Goal: Task Accomplishment & Management: Complete application form

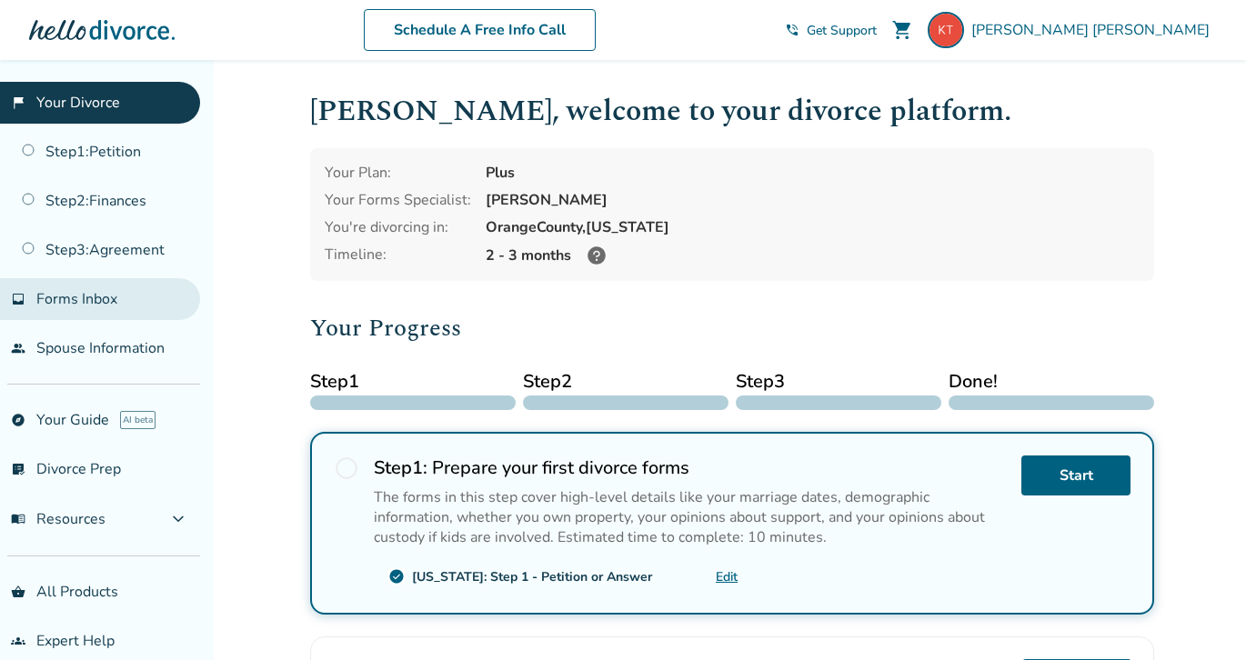
click at [101, 278] on link "inbox Forms Inbox" at bounding box center [100, 299] width 200 height 42
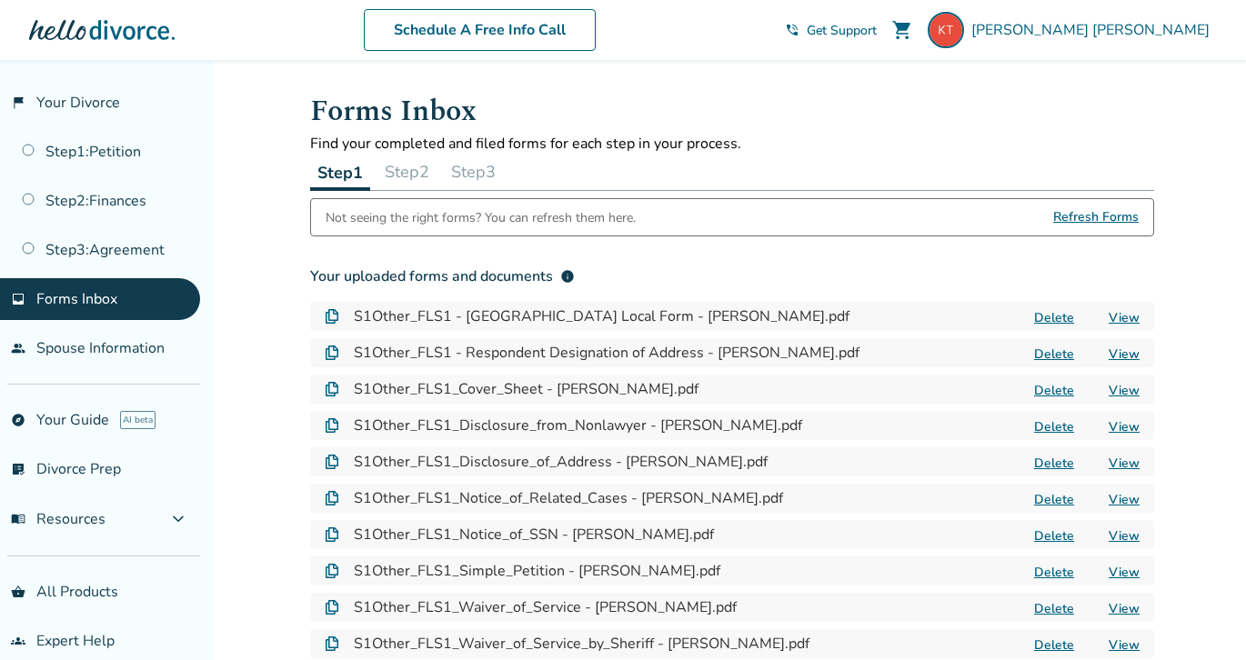
click at [1060, 311] on button "Delete" at bounding box center [1053, 317] width 51 height 19
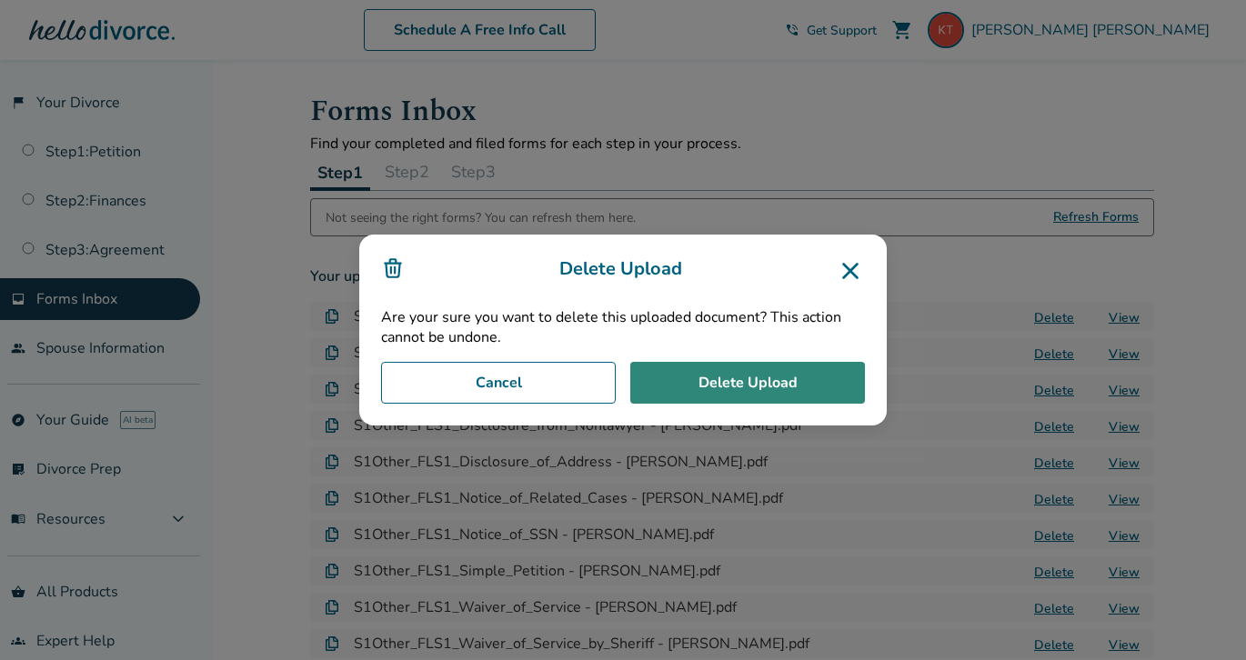
click at [818, 372] on button "Delete Upload" at bounding box center [747, 383] width 235 height 42
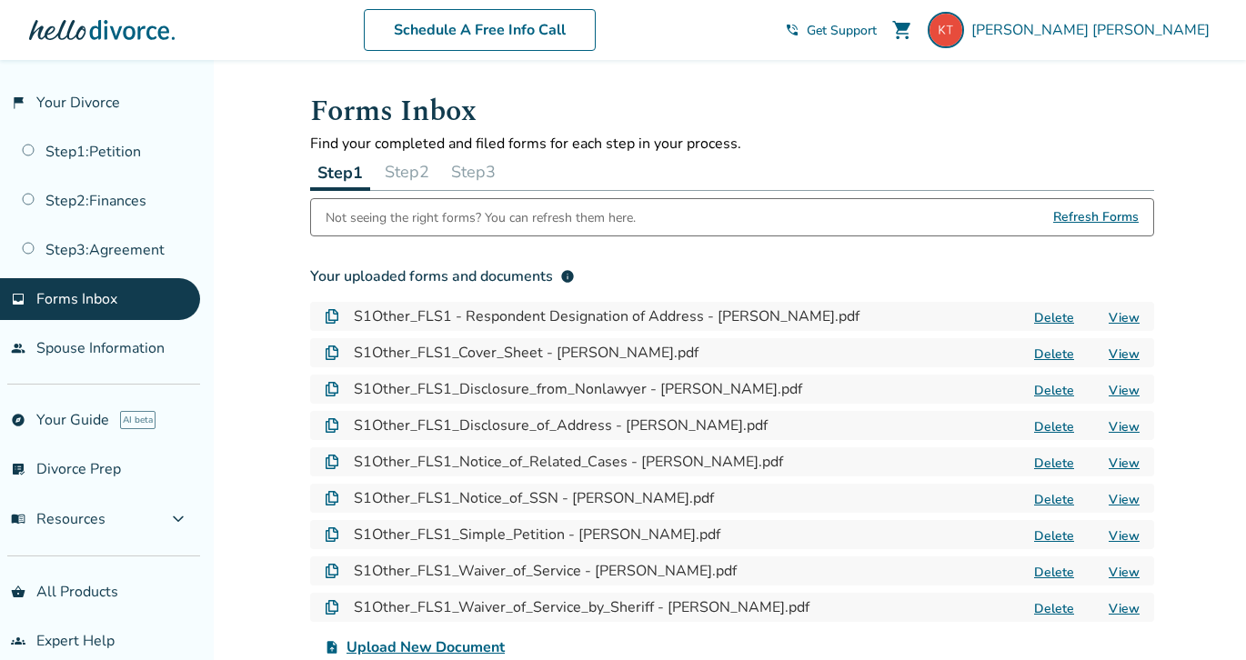
click at [1059, 311] on button "Delete" at bounding box center [1053, 317] width 51 height 19
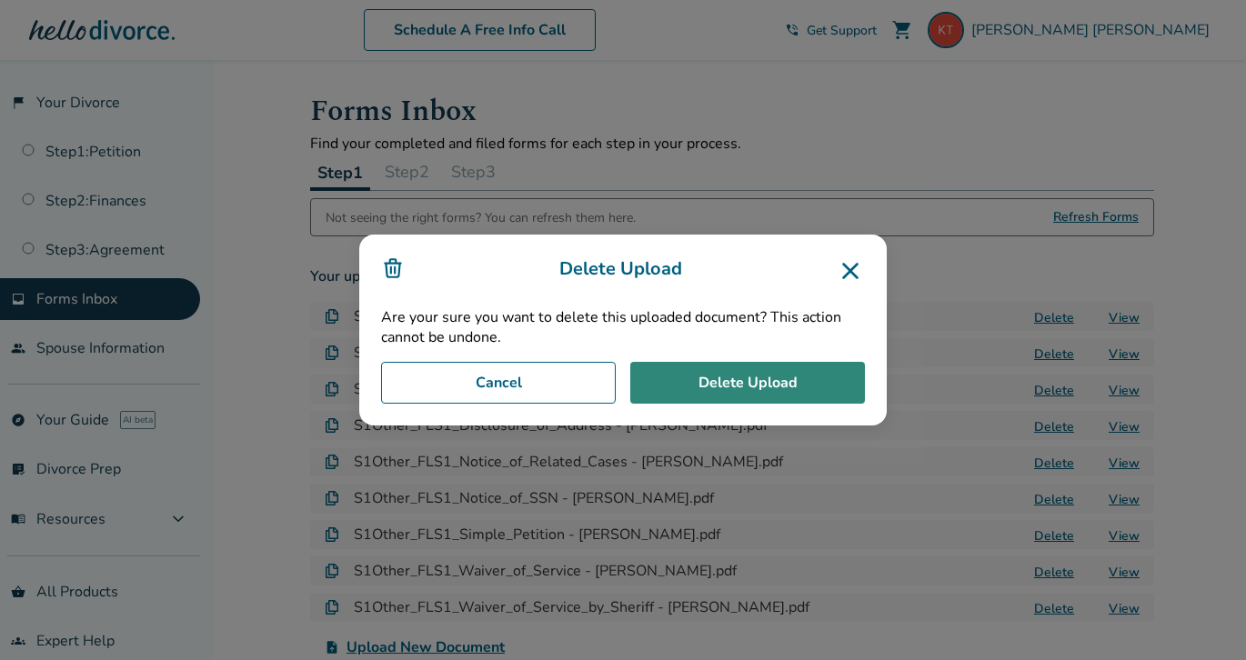
click at [812, 376] on button "Delete Upload" at bounding box center [747, 383] width 235 height 42
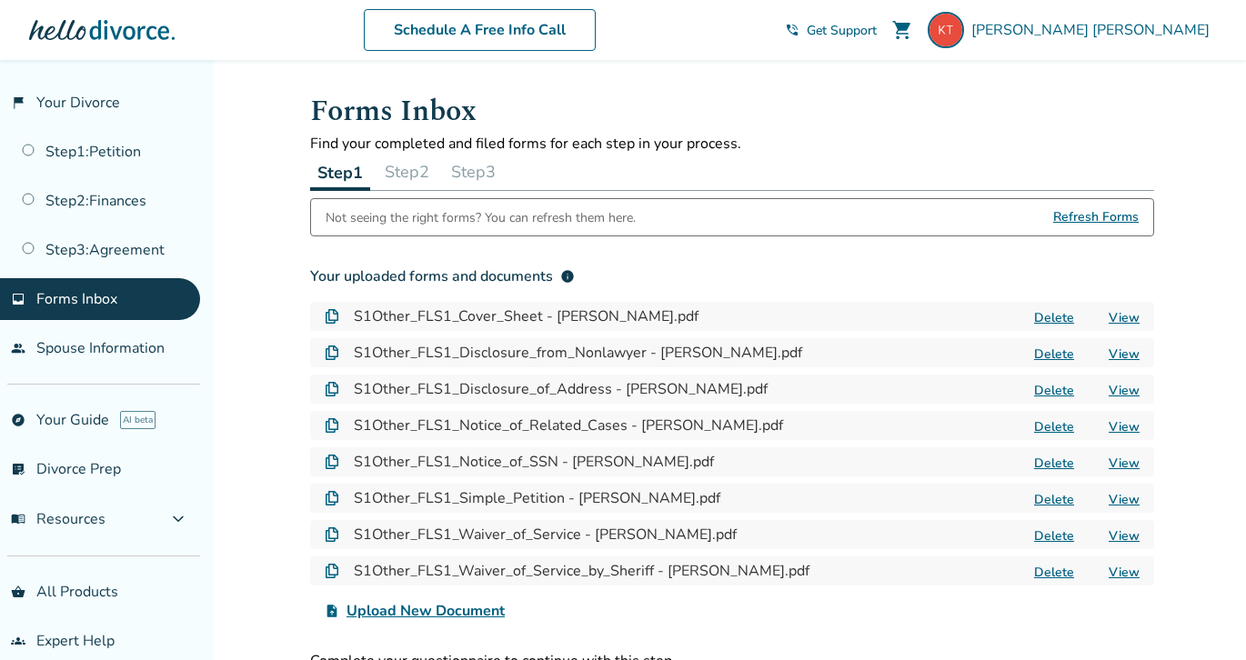
click at [1060, 307] on div "S1Other_FLS1_Cover_Sheet - [PERSON_NAME].pdf Delete View" at bounding box center [732, 316] width 844 height 29
click at [1060, 313] on button "Delete" at bounding box center [1053, 317] width 51 height 19
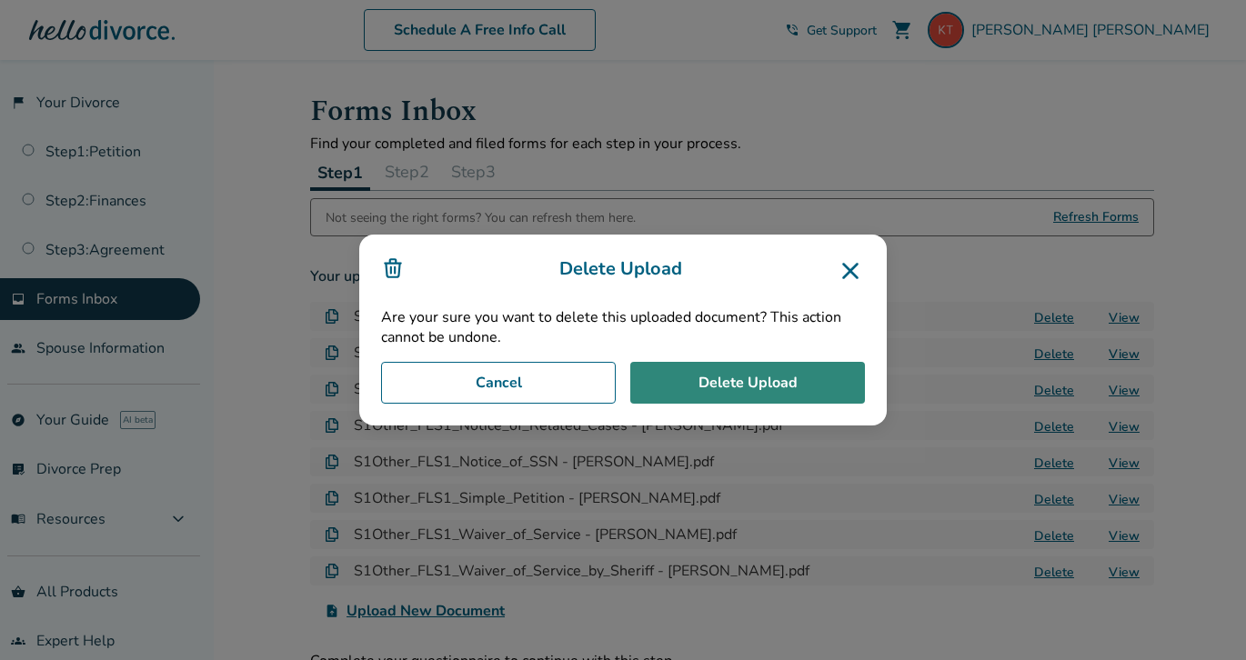
click at [794, 385] on button "Delete Upload" at bounding box center [747, 383] width 235 height 42
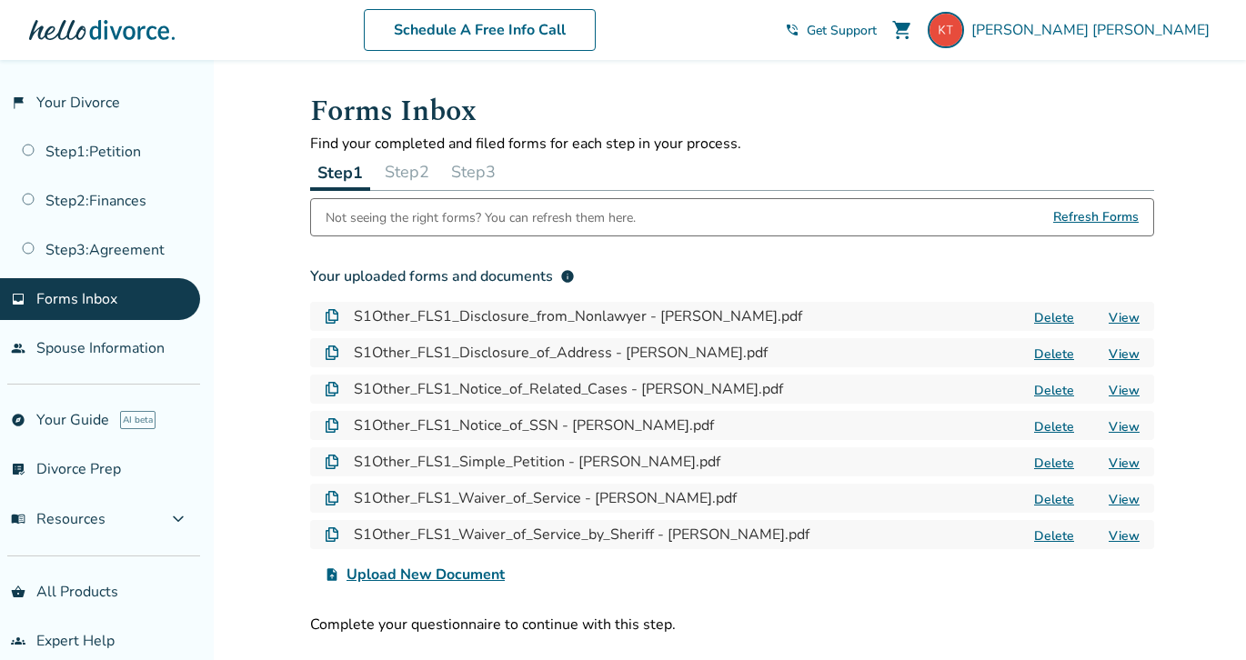
click at [1062, 314] on button "Delete" at bounding box center [1053, 317] width 51 height 19
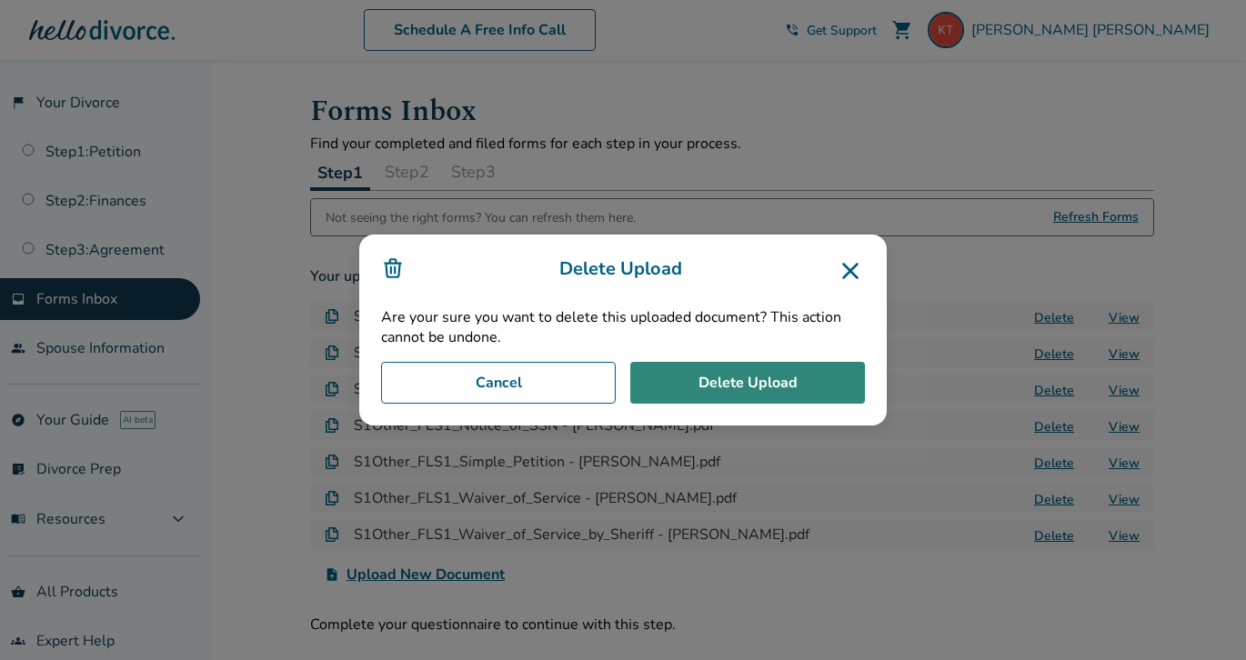
click at [807, 371] on button "Delete Upload" at bounding box center [747, 383] width 235 height 42
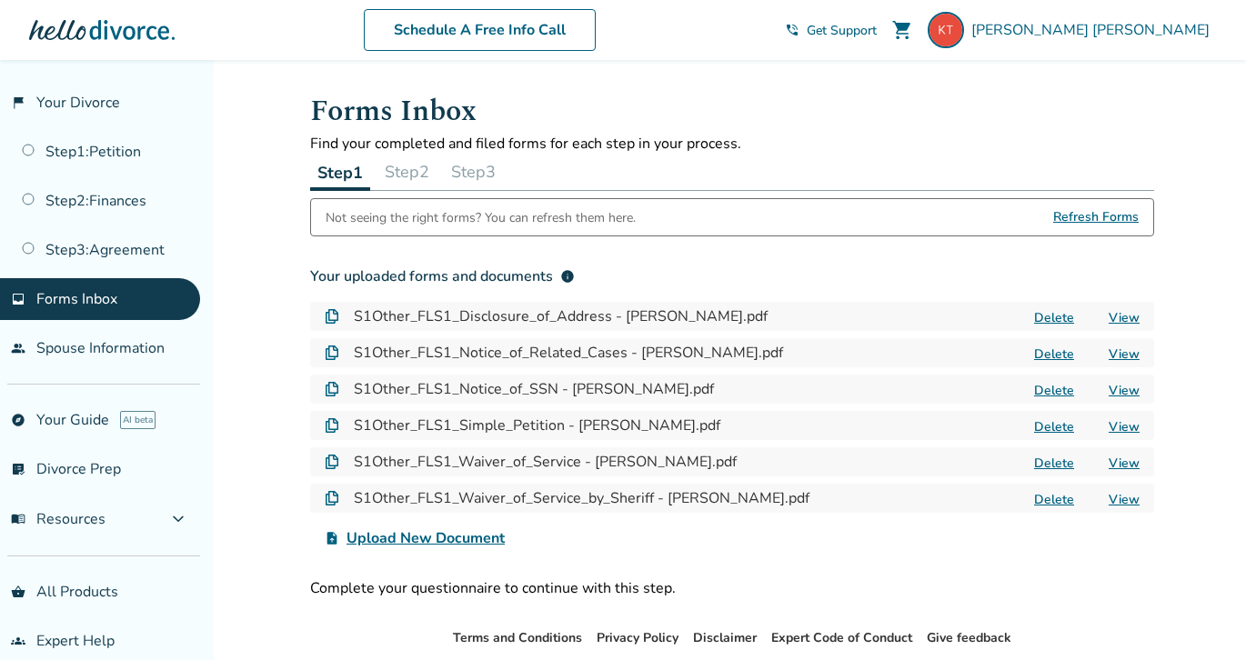
click at [1068, 317] on button "Delete" at bounding box center [1053, 317] width 51 height 19
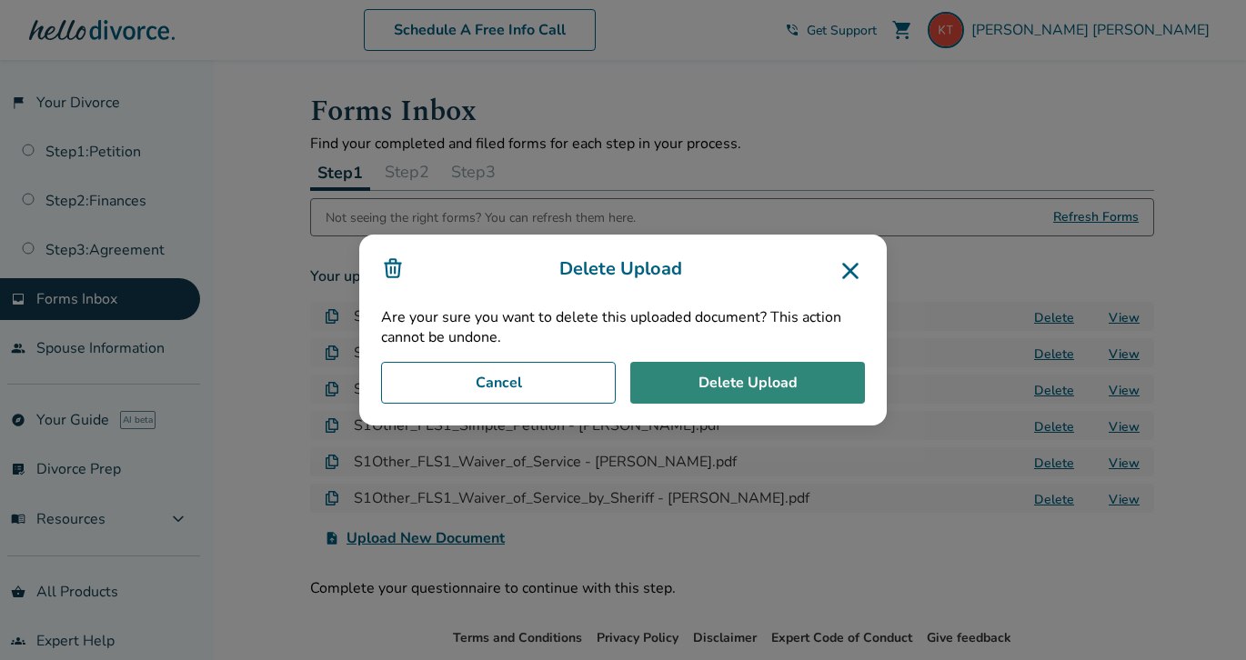
click at [832, 377] on button "Delete Upload" at bounding box center [747, 383] width 235 height 42
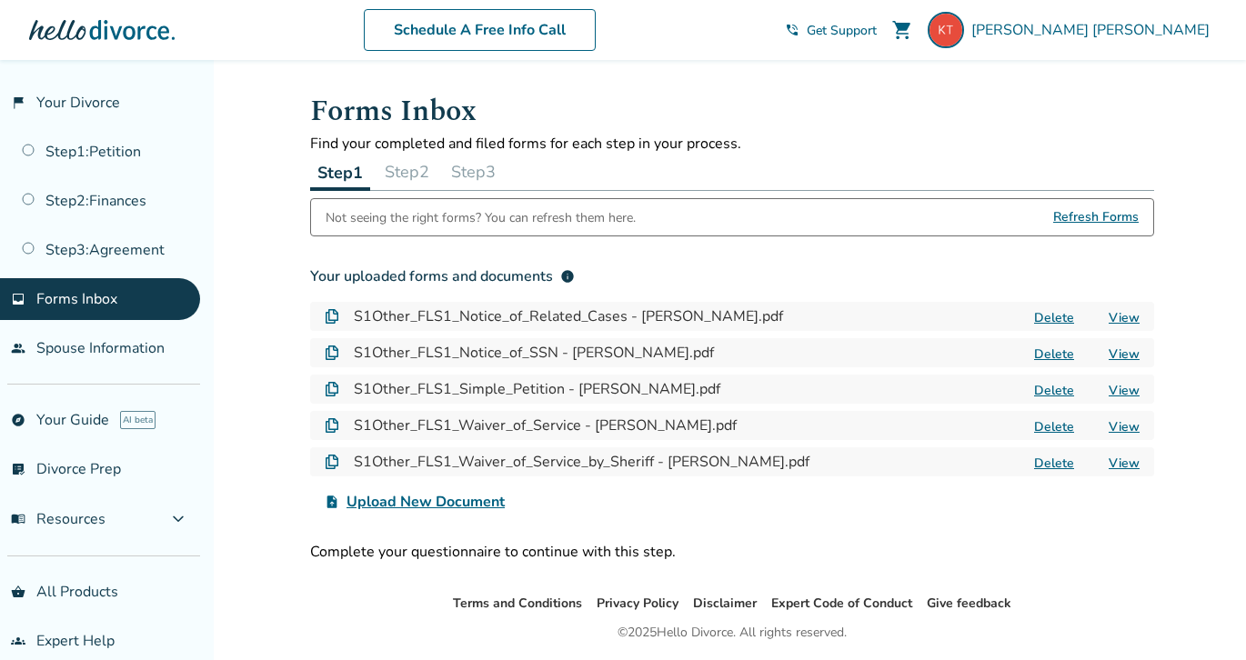
click at [1049, 316] on button "Delete" at bounding box center [1053, 317] width 51 height 19
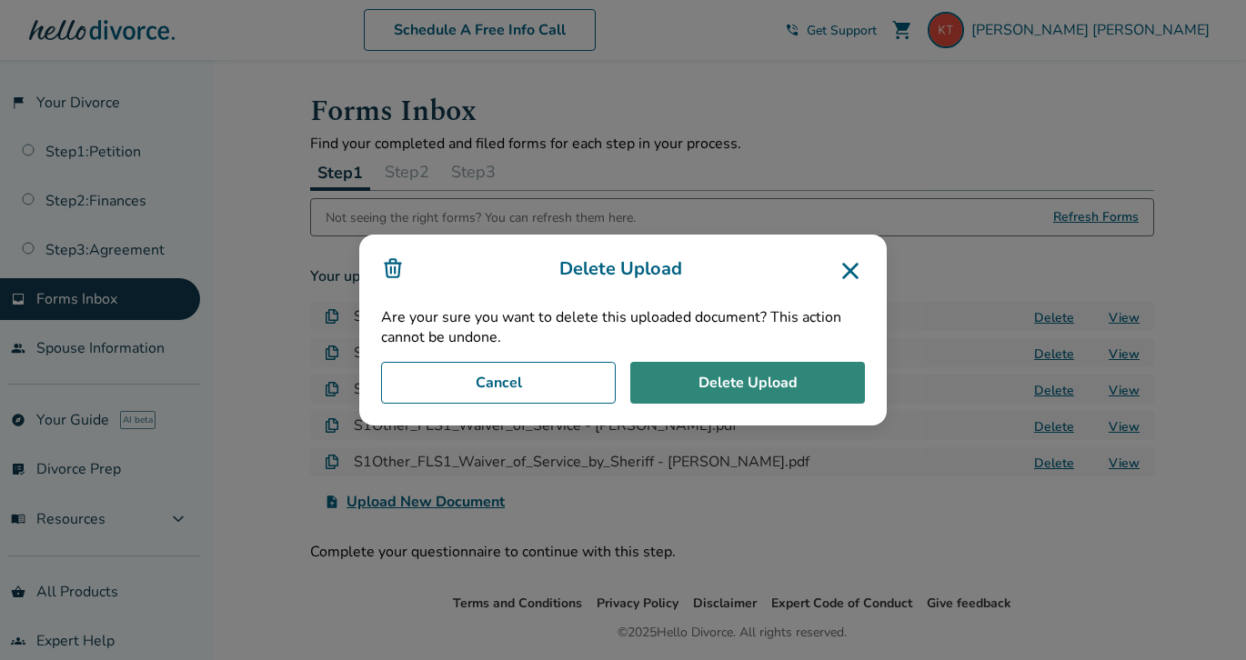
click at [850, 380] on button "Delete Upload" at bounding box center [747, 383] width 235 height 42
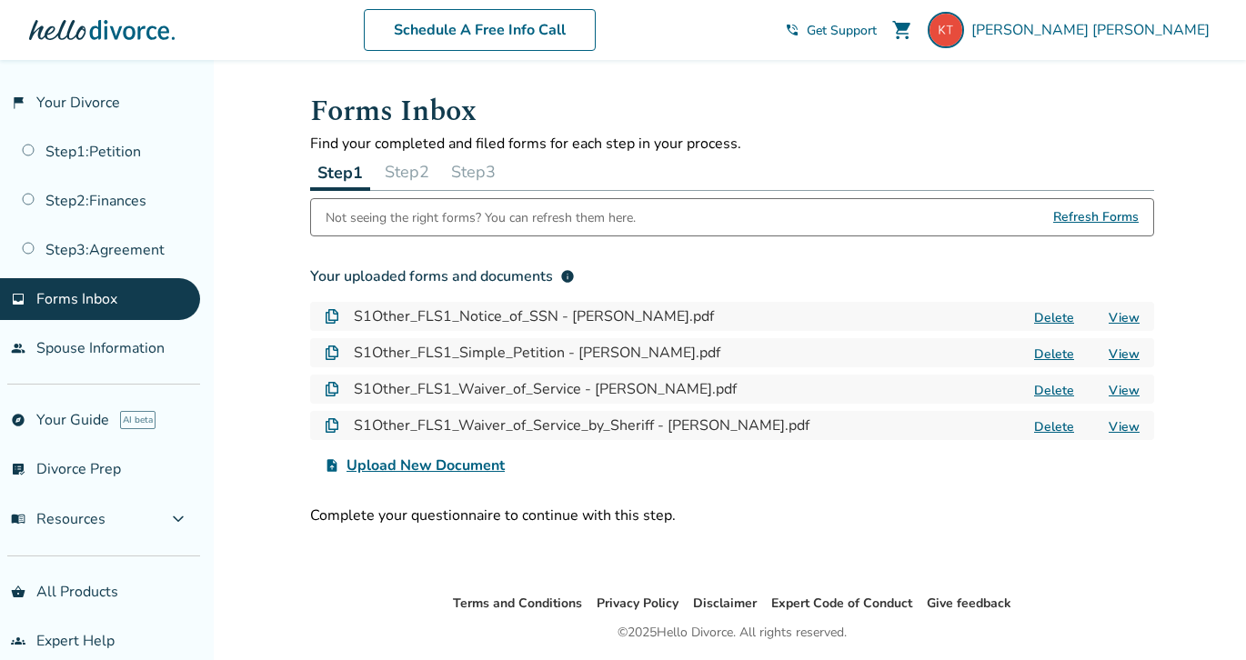
click at [1056, 306] on div "S1Other_FLS1_Notice_of_SSN - [PERSON_NAME].pdf Delete View" at bounding box center [732, 316] width 844 height 29
click at [1054, 308] on button "Delete" at bounding box center [1053, 317] width 51 height 19
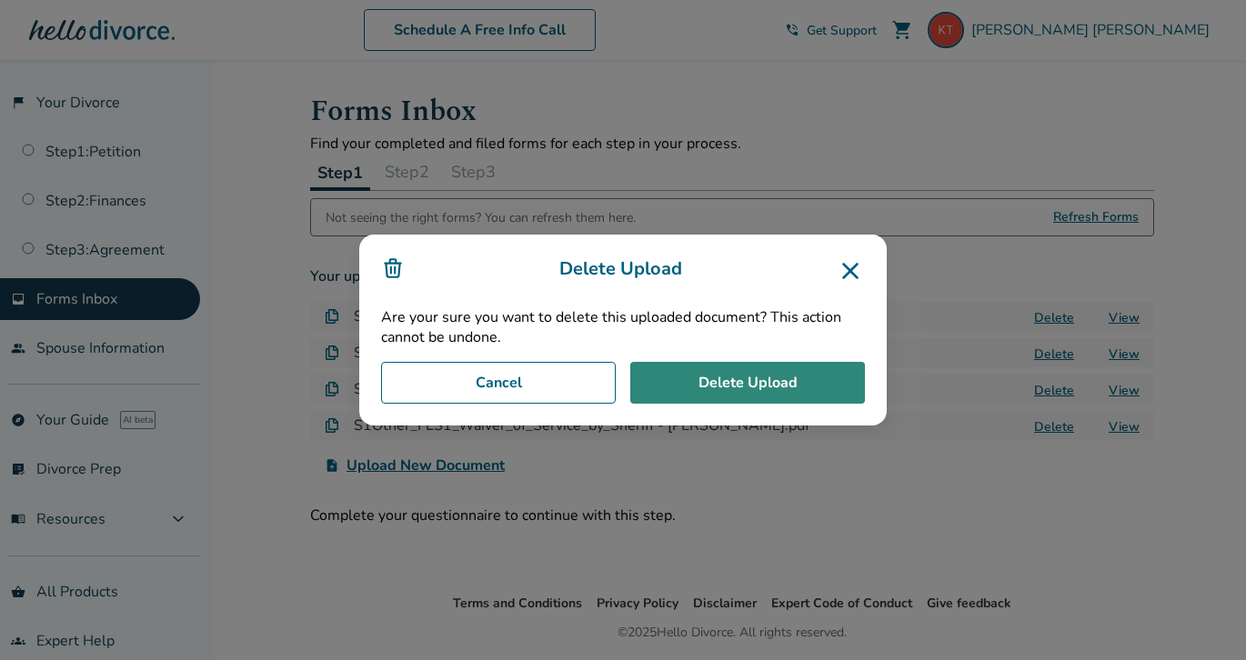
click at [815, 394] on button "Delete Upload" at bounding box center [747, 383] width 235 height 42
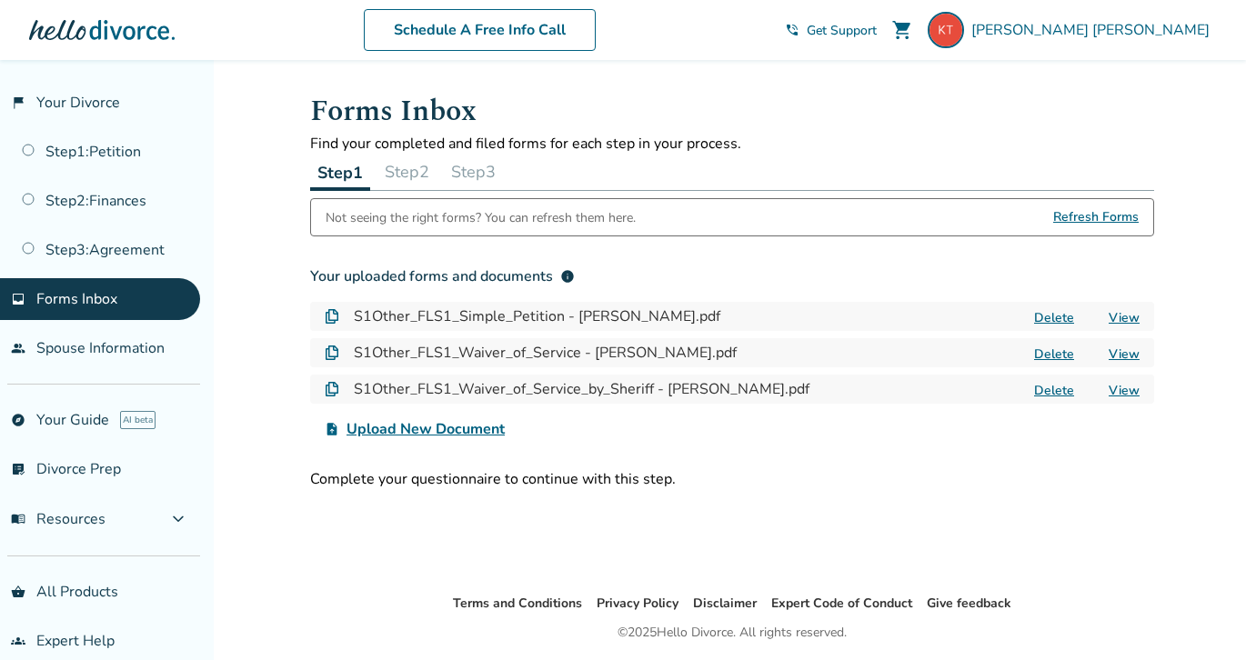
click at [1068, 316] on button "Delete" at bounding box center [1053, 317] width 51 height 19
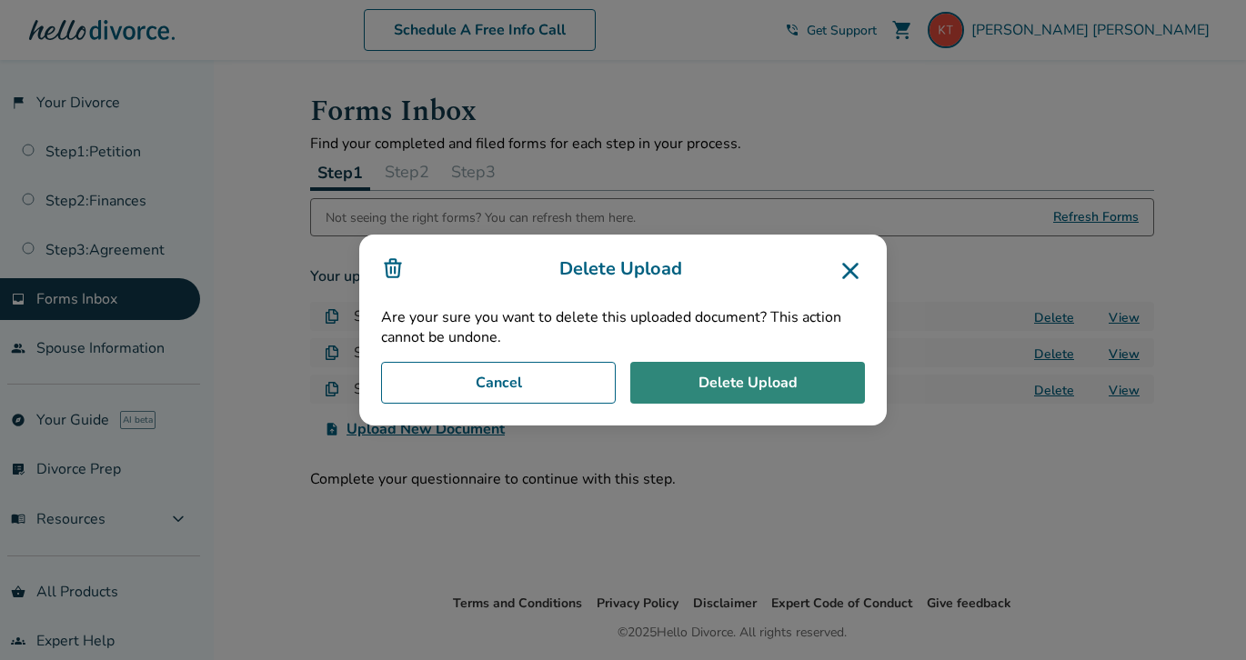
click at [805, 385] on button "Delete Upload" at bounding box center [747, 383] width 235 height 42
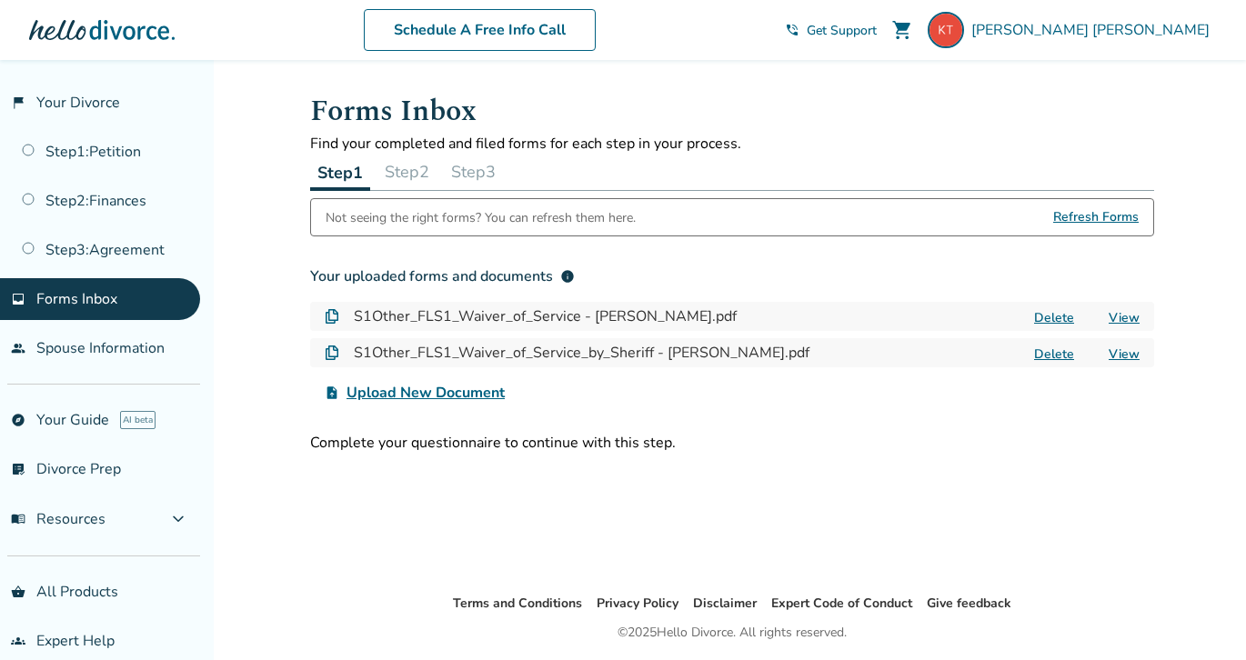
click at [1041, 315] on button "Delete" at bounding box center [1053, 317] width 51 height 19
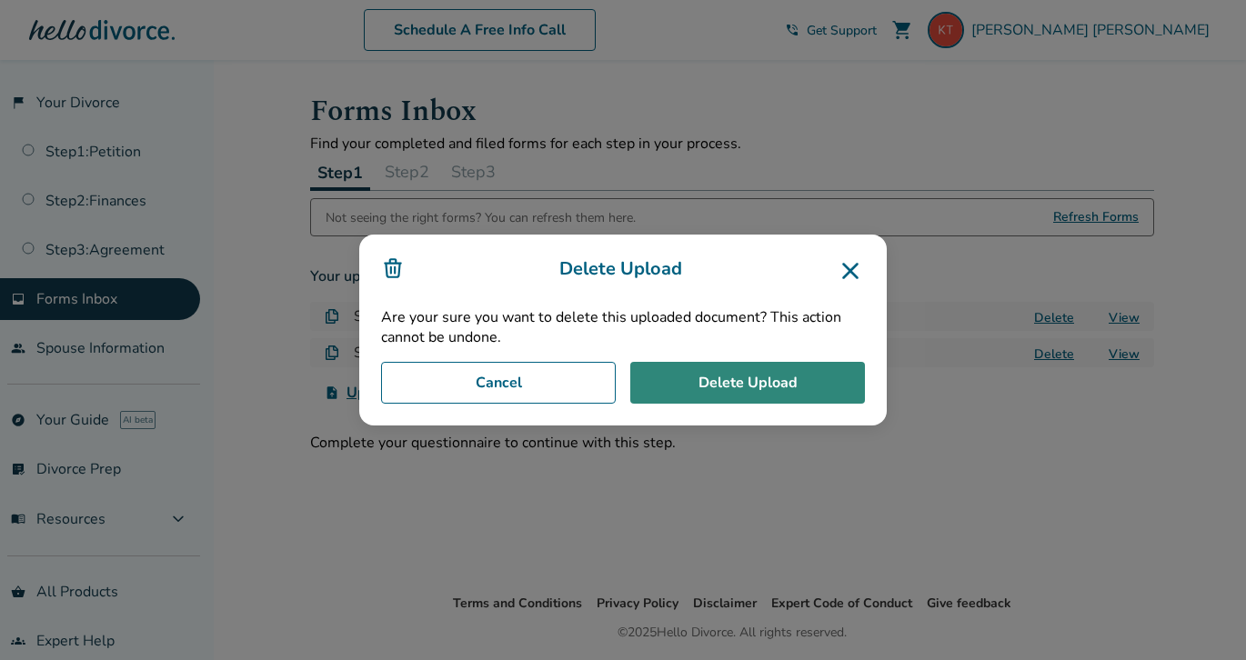
click at [811, 372] on button "Delete Upload" at bounding box center [747, 383] width 235 height 42
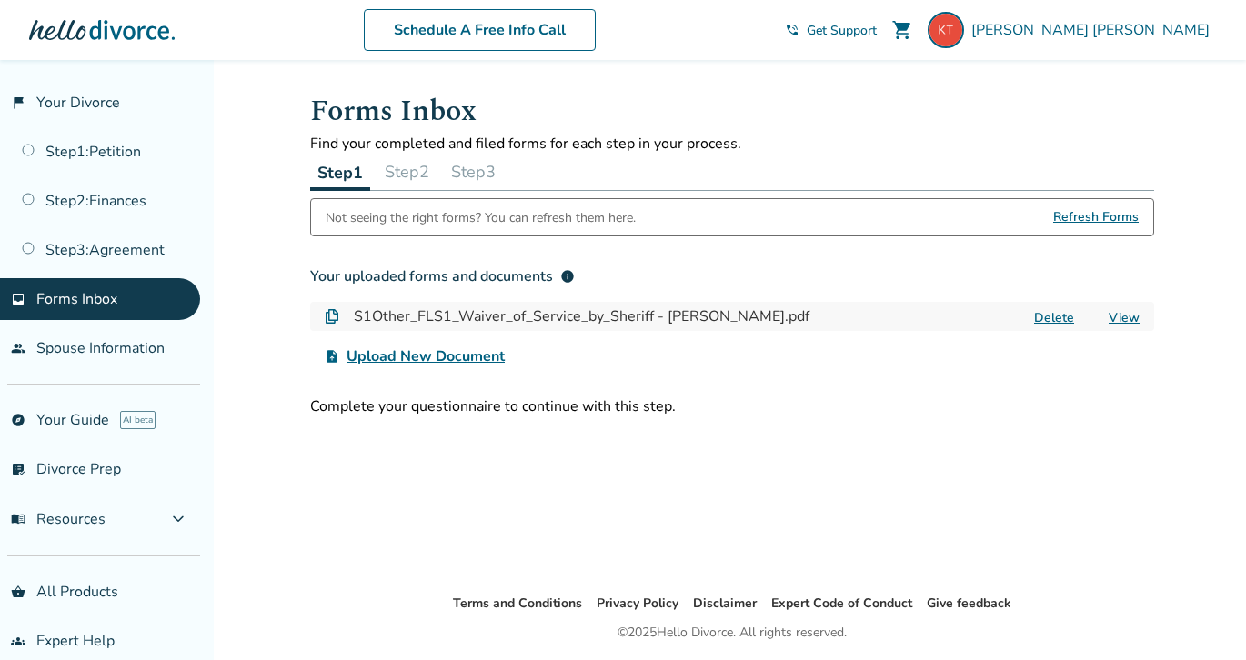
click at [1048, 320] on button "Delete" at bounding box center [1053, 317] width 51 height 19
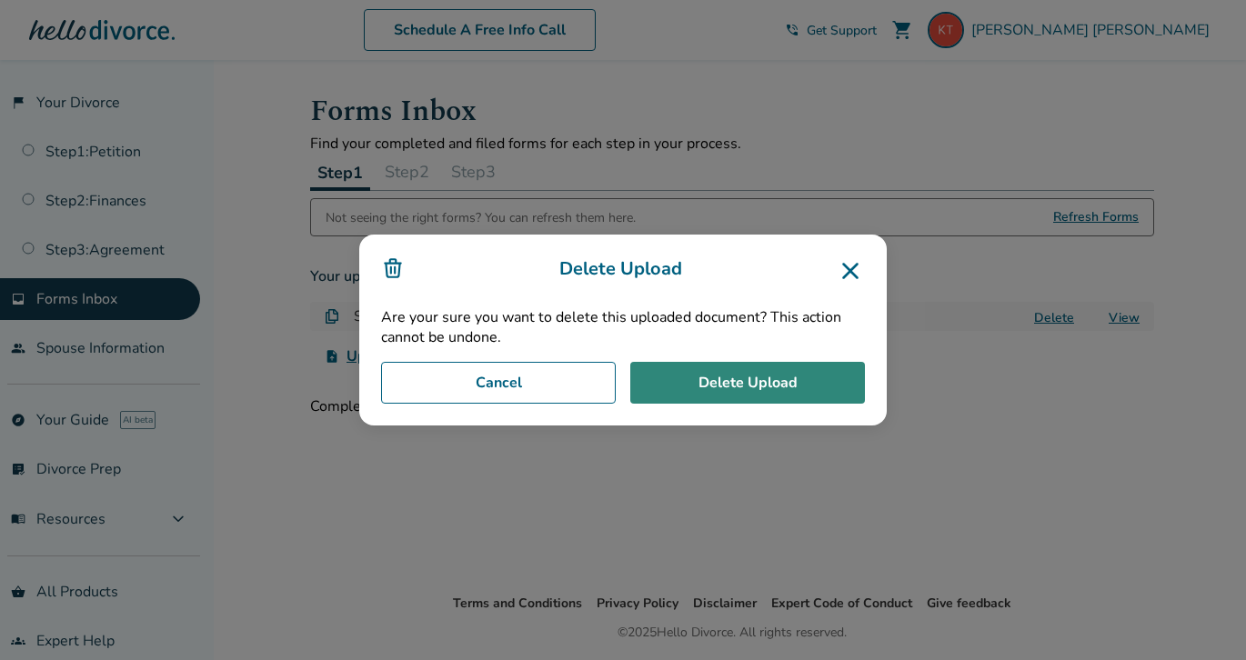
click at [847, 382] on button "Delete Upload" at bounding box center [747, 383] width 235 height 42
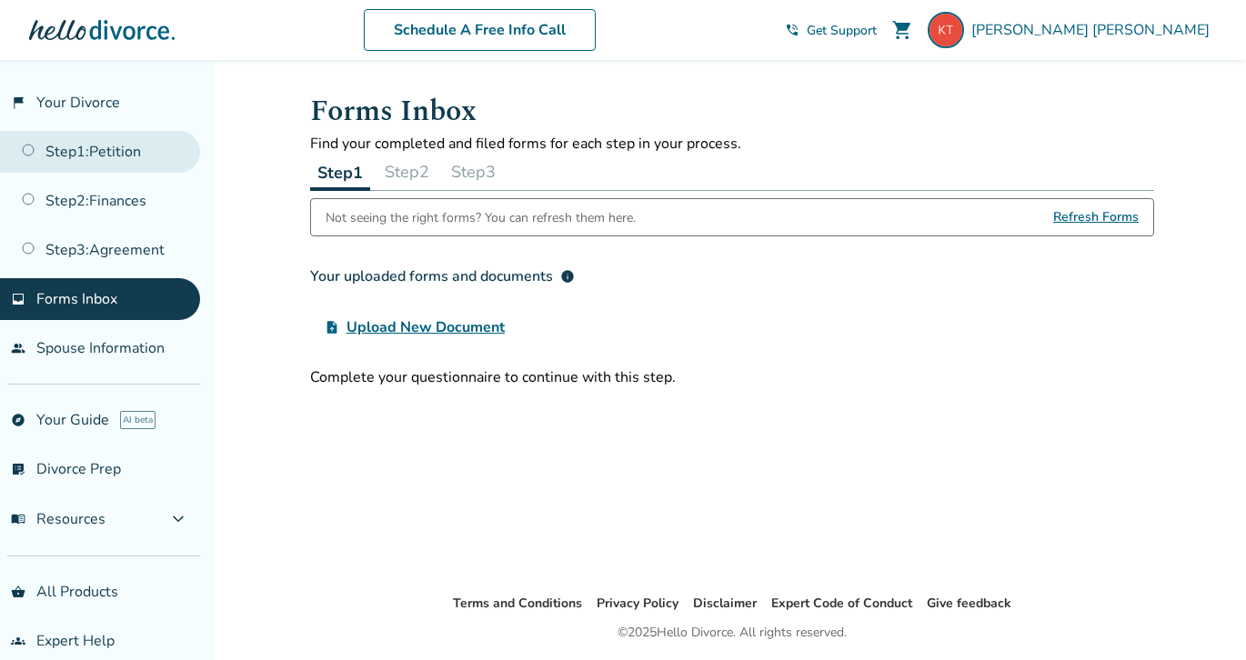
click at [117, 132] on link "Step 1 : Petition" at bounding box center [100, 152] width 200 height 42
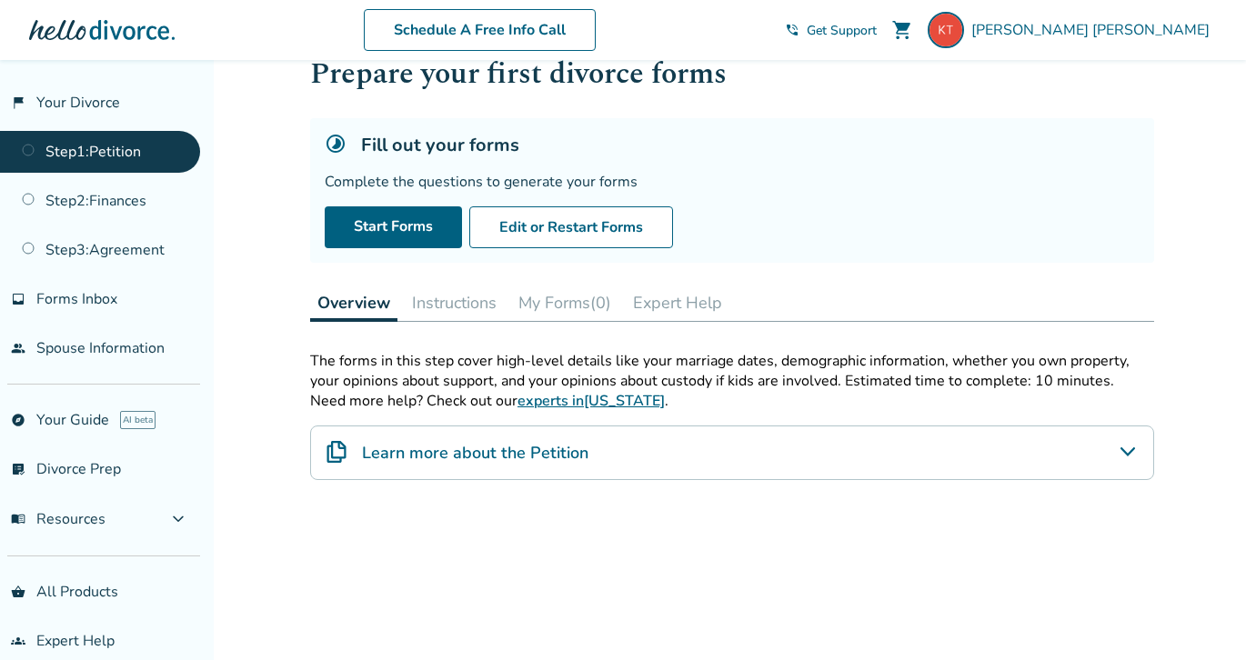
scroll to position [61, 0]
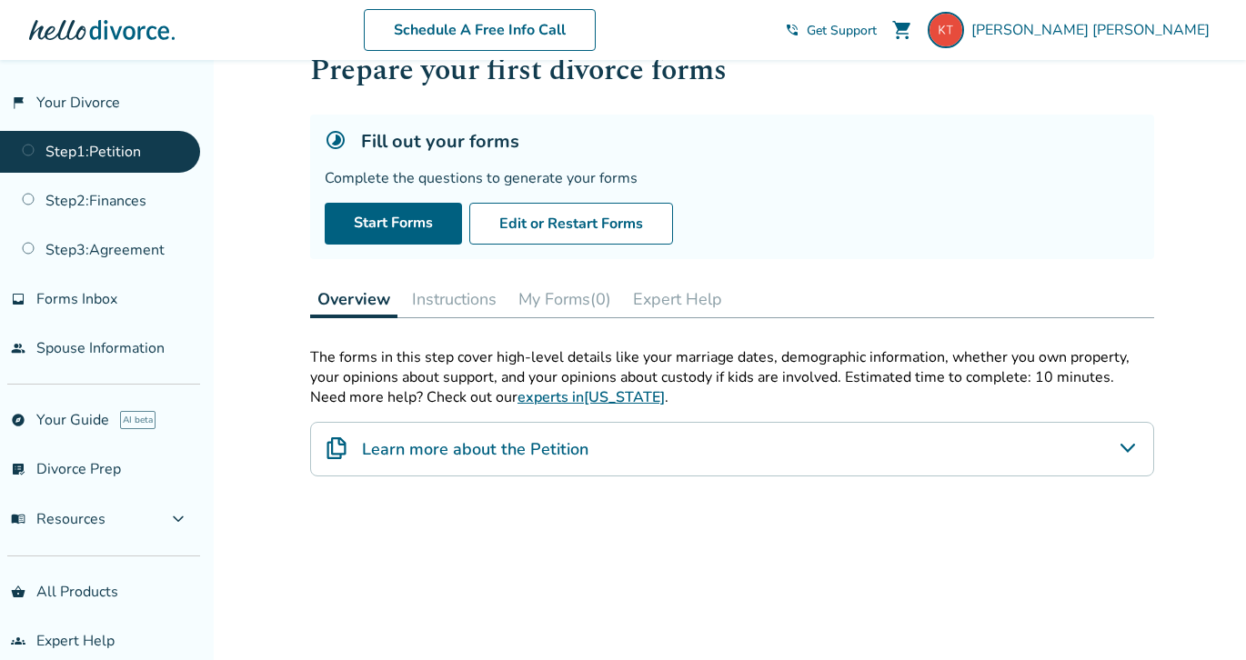
click at [479, 449] on h4 "Learn more about the Petition" at bounding box center [475, 449] width 226 height 24
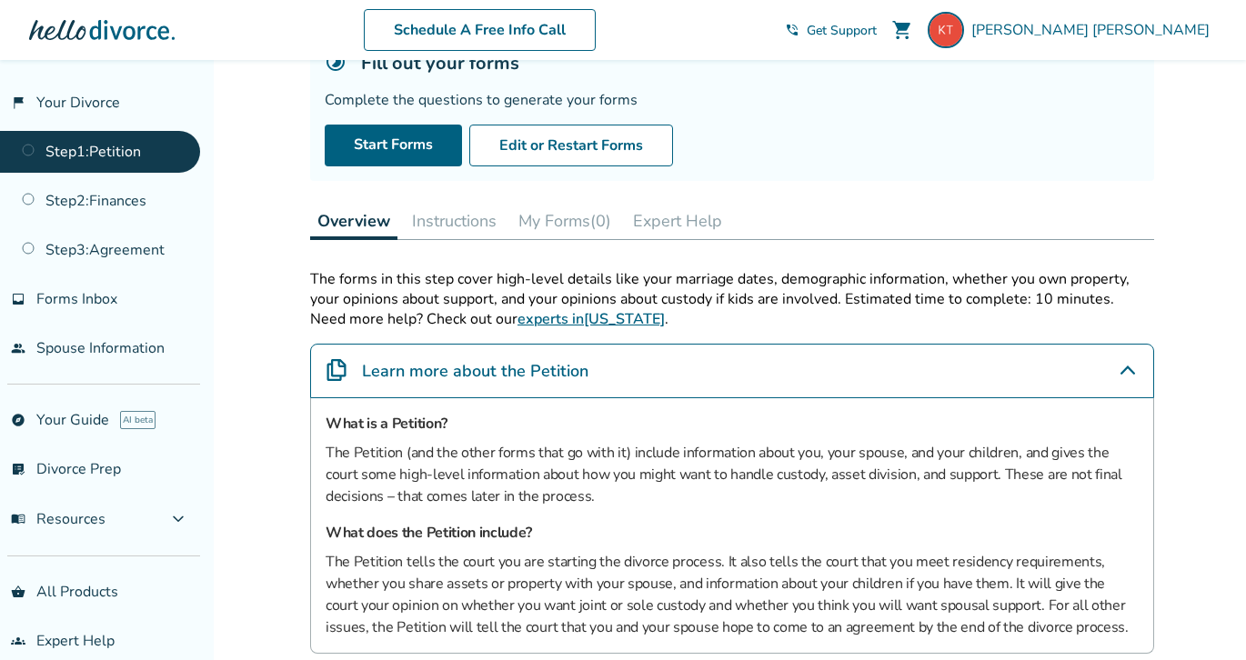
scroll to position [0, 0]
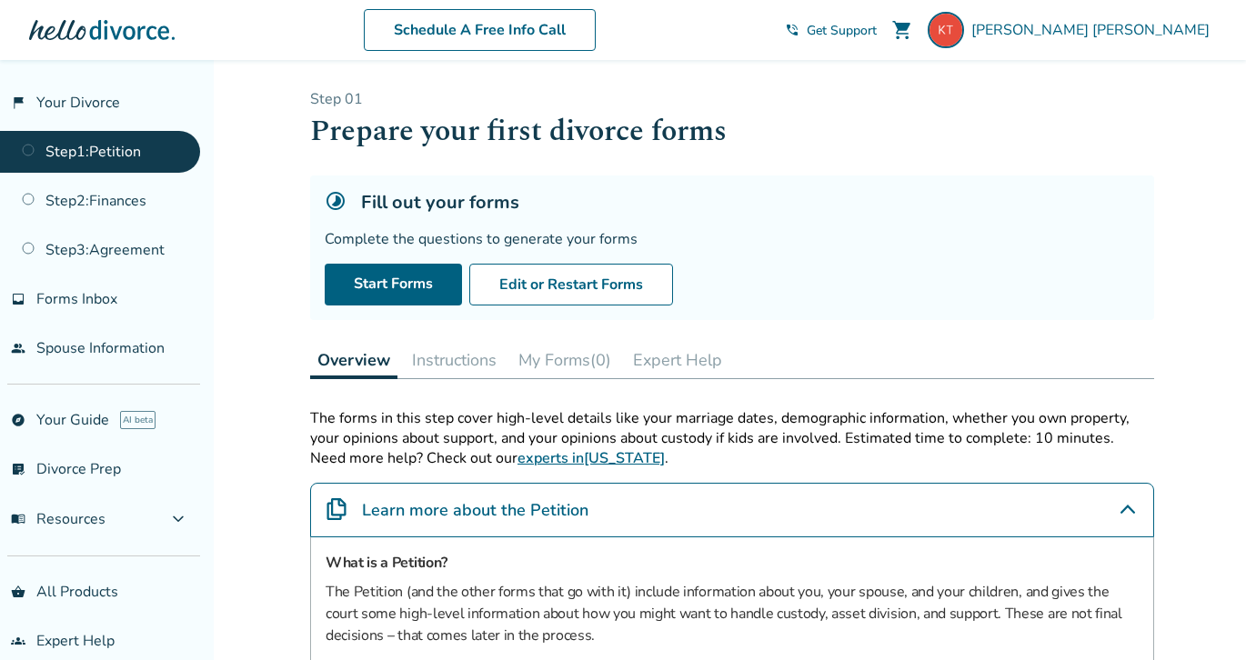
click at [748, 259] on div "Fill out your forms Complete the questions to generate your forms Start Forms E…" at bounding box center [732, 248] width 844 height 145
click at [433, 286] on link "Start Forms" at bounding box center [393, 285] width 137 height 42
